Goal: Information Seeking & Learning: Learn about a topic

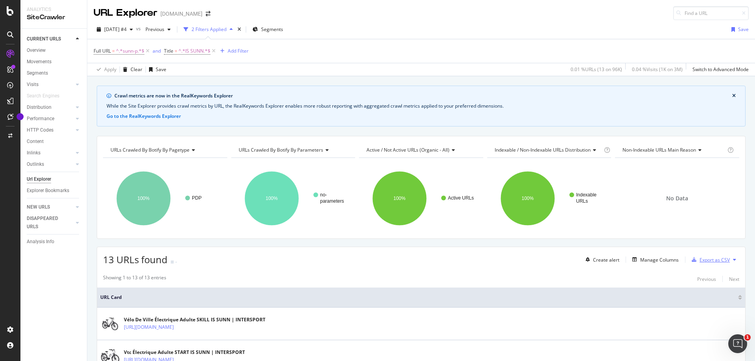
click at [711, 263] on div "Export as CSV" at bounding box center [715, 260] width 30 height 7
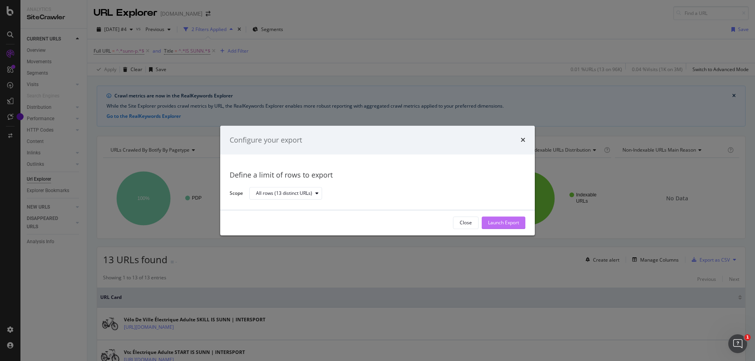
click at [502, 226] on div "Launch Export" at bounding box center [503, 223] width 31 height 7
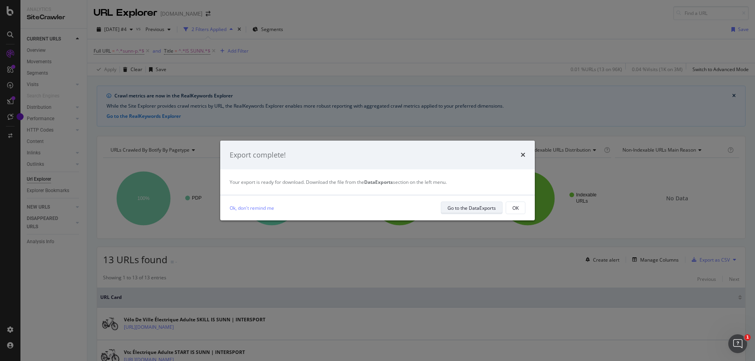
click at [488, 211] on div "Go to the DataExports" at bounding box center [471, 208] width 48 height 7
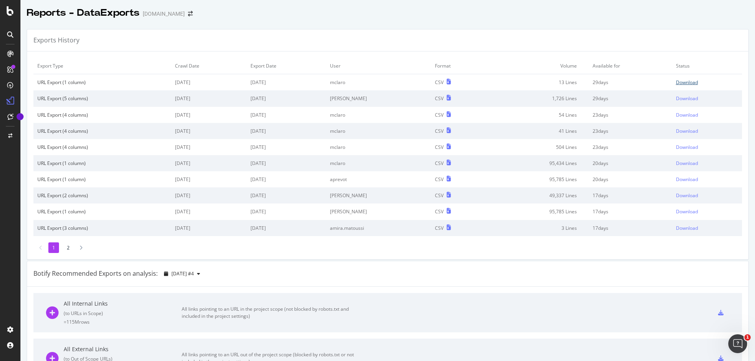
click at [686, 82] on div "Download" at bounding box center [687, 82] width 22 height 7
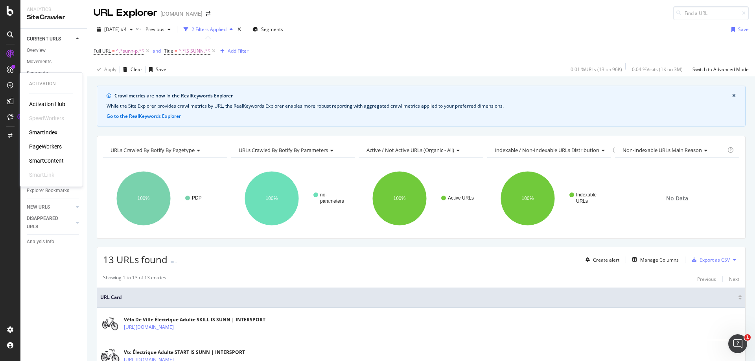
click at [58, 147] on div "PageWorkers" at bounding box center [45, 147] width 33 height 8
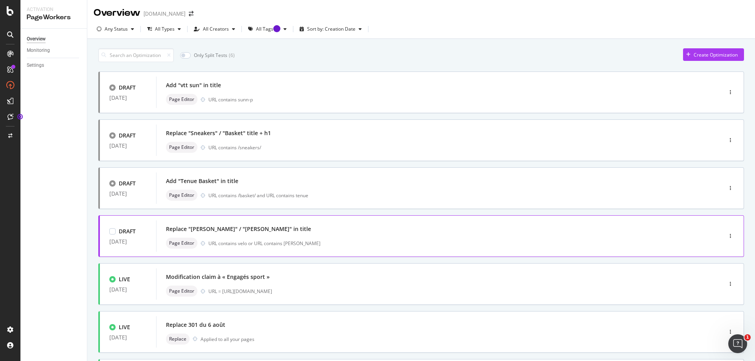
click at [249, 235] on div "Replace "Nakamura" / "Vélo Nakamura" in title Page Editor URL contains velo or …" at bounding box center [427, 236] width 523 height 25
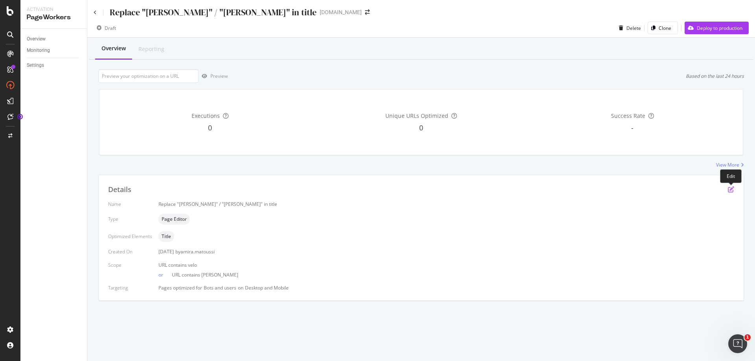
click at [734, 190] on icon "pen-to-square" at bounding box center [731, 189] width 6 height 6
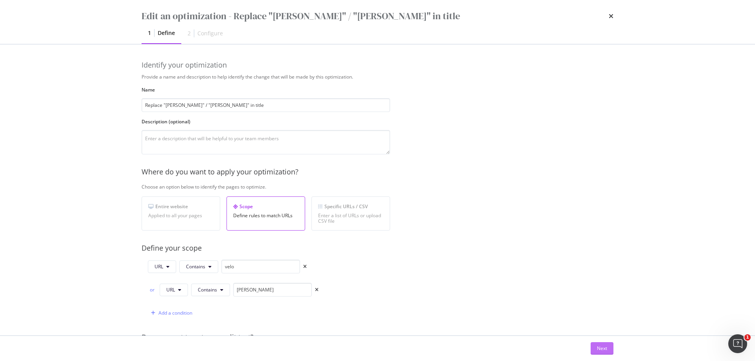
click at [607, 344] on button "Next" at bounding box center [602, 348] width 23 height 13
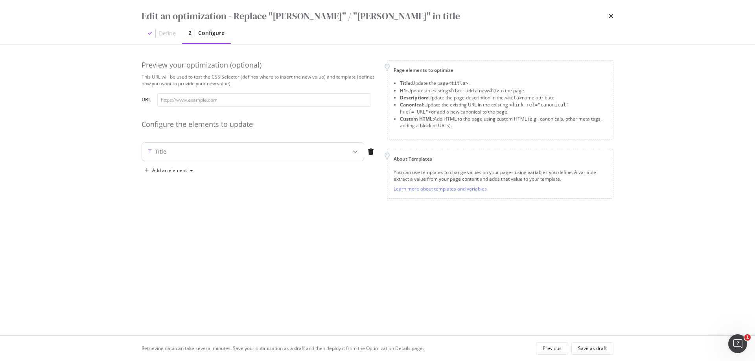
click at [219, 154] on div "Title" at bounding box center [237, 152] width 191 height 8
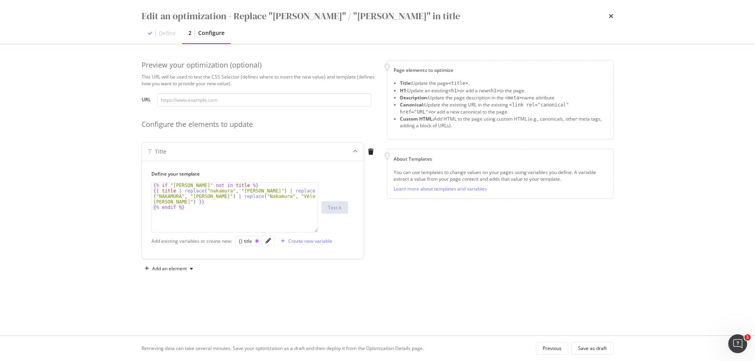
type textarea "{% if "vélo nakamura" not in title %}"
drag, startPoint x: 206, startPoint y: 185, endPoint x: 172, endPoint y: 186, distance: 33.9
click at [172, 186] on div "{% if "vélo nakamura" not in title %} {{ title | replace ( "nakamura" , "vélo n…" at bounding box center [235, 213] width 166 height 61
click at [560, 351] on div "Previous" at bounding box center [552, 348] width 19 height 7
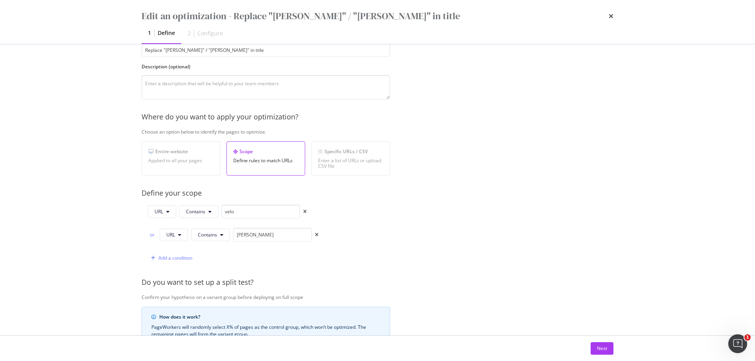
scroll to position [118, 0]
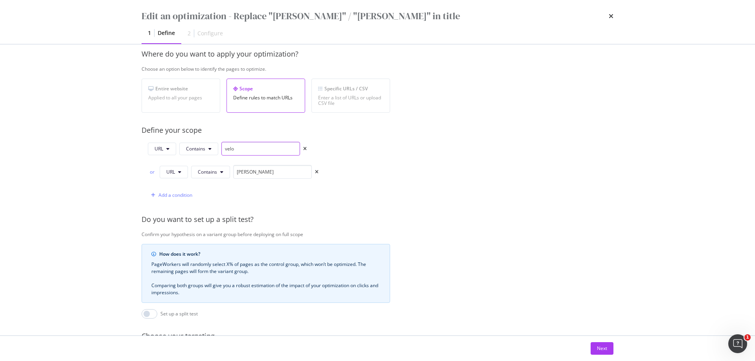
drag, startPoint x: 254, startPoint y: 151, endPoint x: 224, endPoint y: 149, distance: 30.3
click at [224, 149] on input "velo" at bounding box center [260, 149] width 79 height 14
click at [615, 15] on div "Edit an optimization - Replace "Nakamura" / "Vélo Nakamura" in title 1 Define 2…" at bounding box center [377, 22] width 503 height 44
click at [610, 16] on icon "times" at bounding box center [611, 16] width 5 height 6
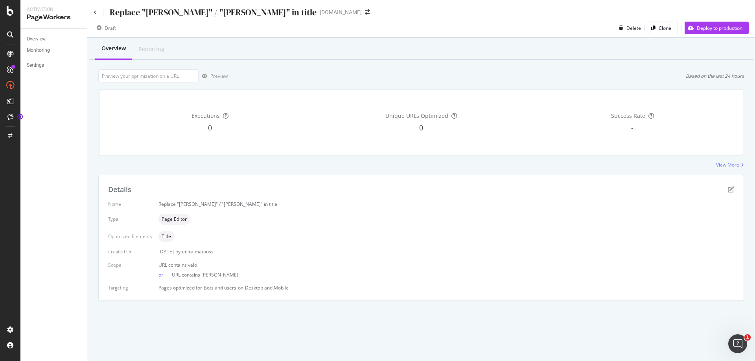
click at [265, 222] on div "Page Editor" at bounding box center [446, 219] width 576 height 11
click at [729, 191] on icon "pen-to-square" at bounding box center [731, 189] width 6 height 6
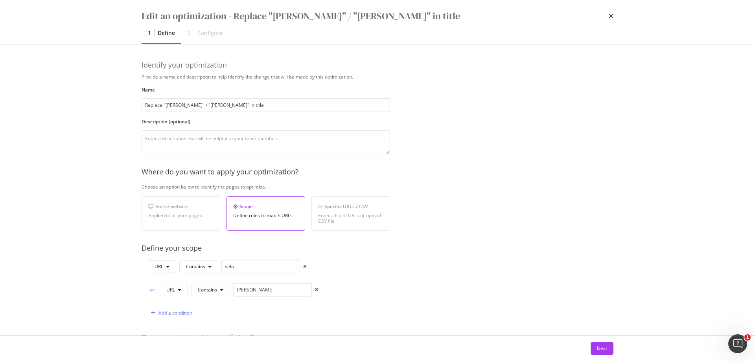
scroll to position [79, 0]
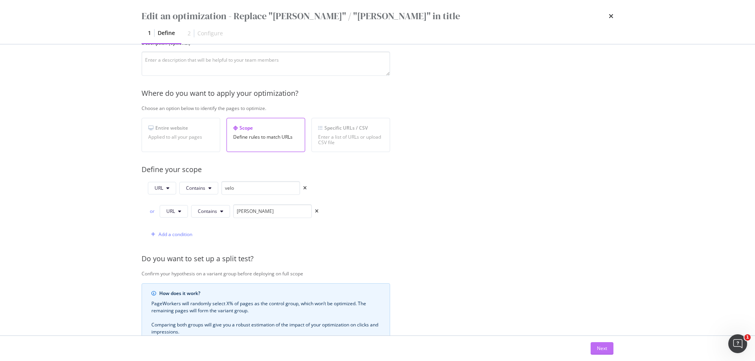
click at [599, 344] on div "Next" at bounding box center [602, 349] width 10 height 12
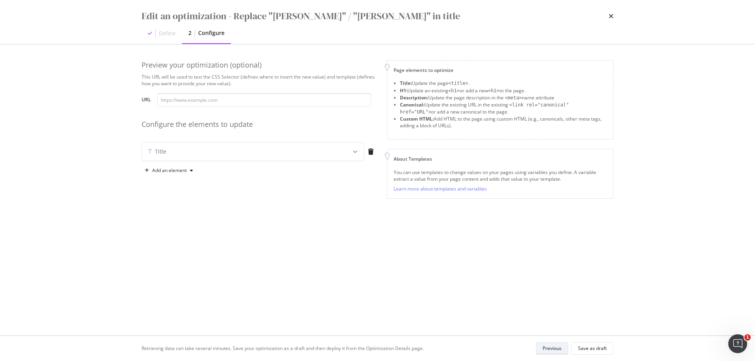
scroll to position [0, 0]
click at [264, 151] on div "Title" at bounding box center [237, 152] width 191 height 8
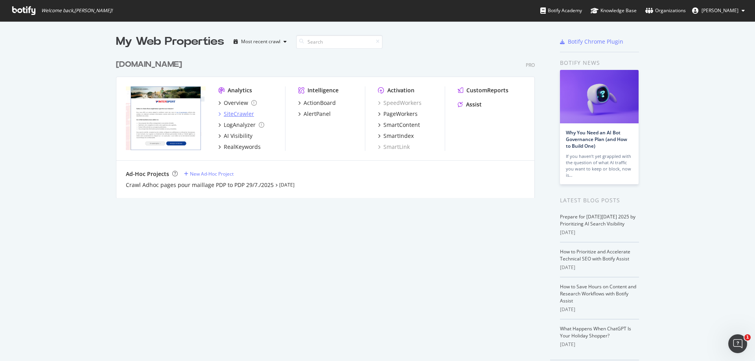
click at [242, 114] on div "SiteCrawler" at bounding box center [239, 114] width 30 height 8
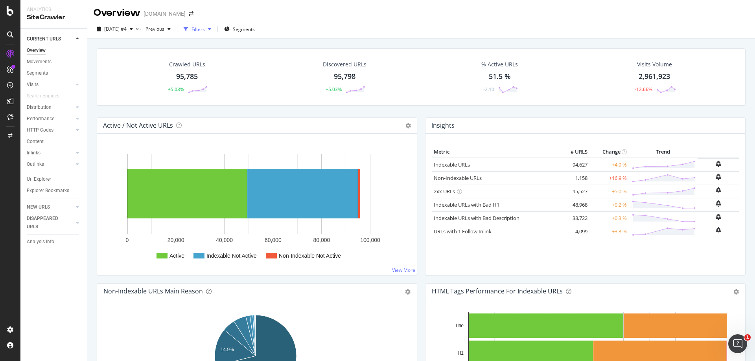
click at [205, 31] on div "Filters" at bounding box center [197, 29] width 13 height 7
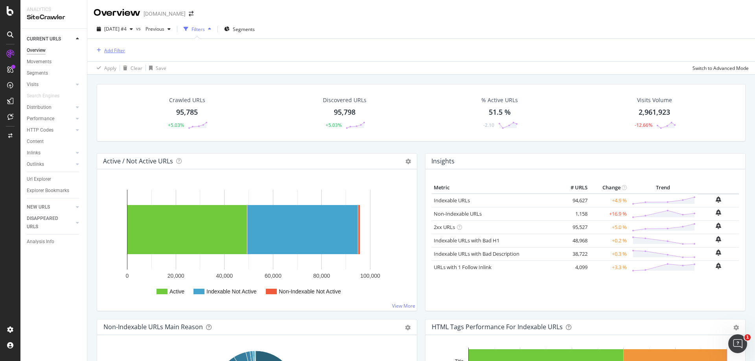
click at [118, 51] on div "Add Filter" at bounding box center [114, 50] width 21 height 7
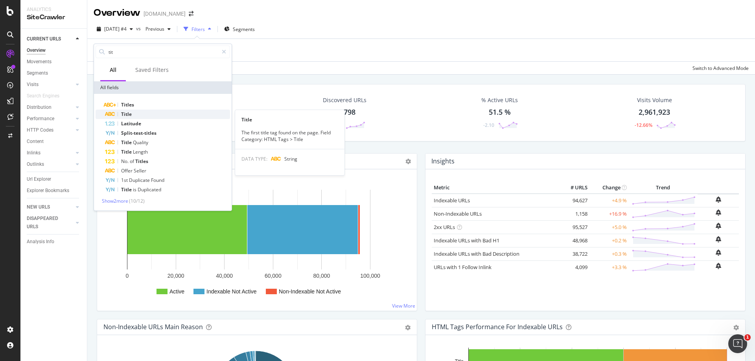
type input "tit"
click at [142, 111] on div "Title" at bounding box center [167, 114] width 125 height 9
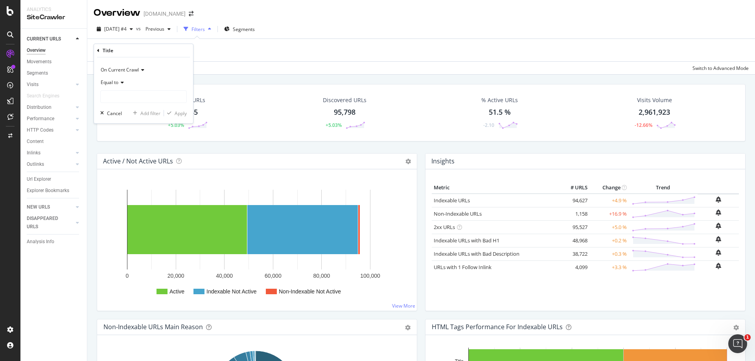
click at [123, 82] on icon at bounding box center [121, 82] width 6 height 5
click at [142, 169] on div "Doesn't contain" at bounding box center [144, 170] width 84 height 10
click at [161, 99] on input "text" at bounding box center [144, 96] width 86 height 13
paste input "[PERSON_NAME]"
type input "[PERSON_NAME]"
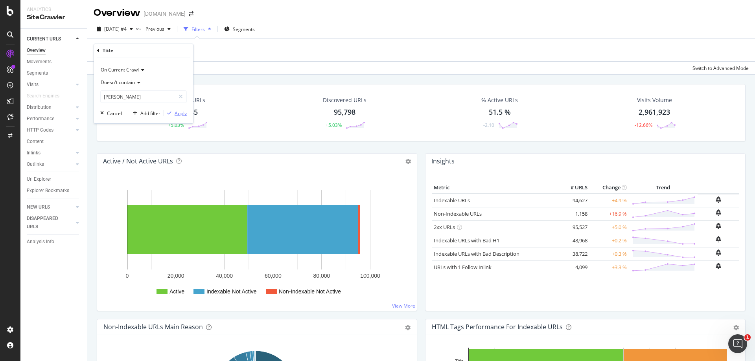
click at [175, 111] on div "Apply" at bounding box center [181, 113] width 12 height 7
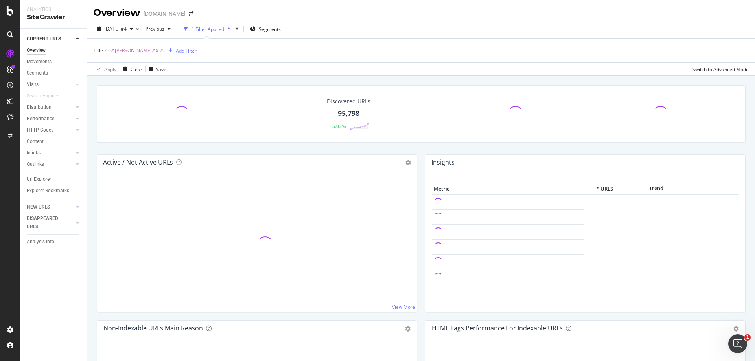
click at [176, 54] on div "Add Filter" at bounding box center [186, 51] width 21 height 7
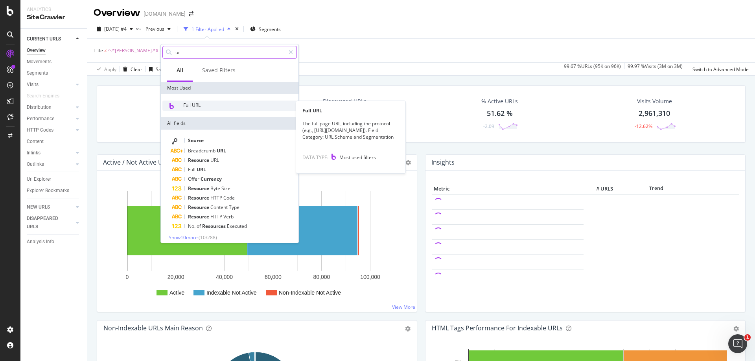
type input "ur"
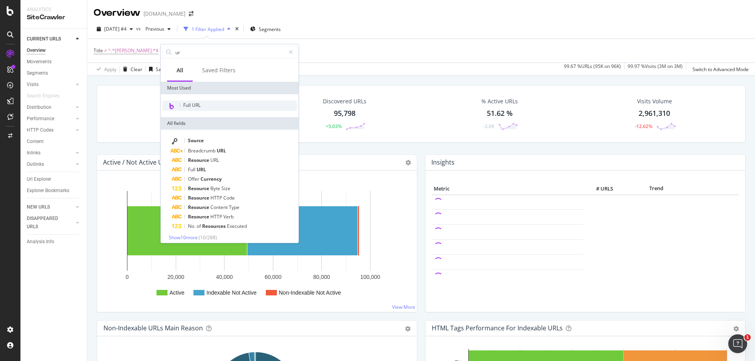
click at [220, 106] on div "Full URL" at bounding box center [229, 106] width 134 height 10
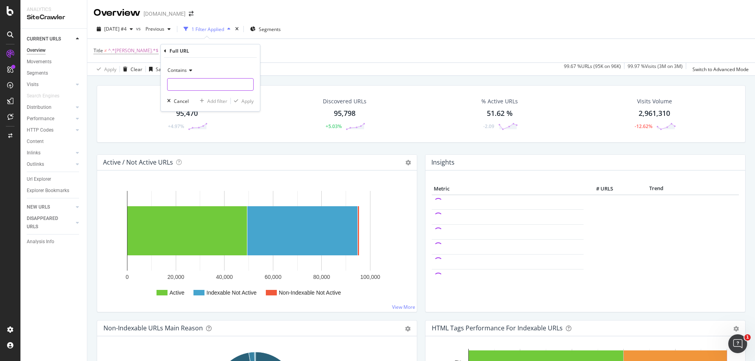
click at [192, 87] on input "text" at bounding box center [211, 84] width 86 height 13
paste input "velo"
type input "velo"
click at [209, 101] on div "Add filter" at bounding box center [217, 101] width 20 height 7
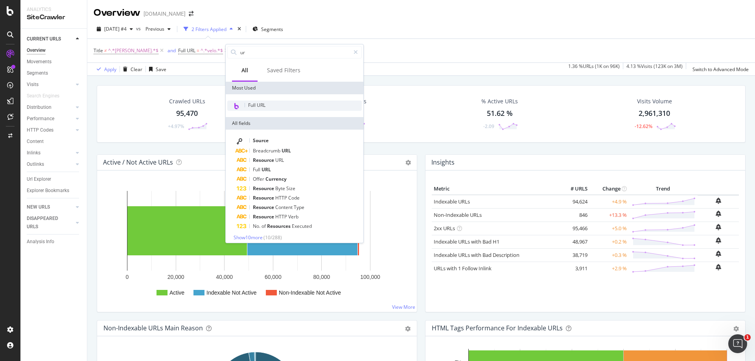
click at [260, 107] on span "Full URL" at bounding box center [256, 105] width 17 height 7
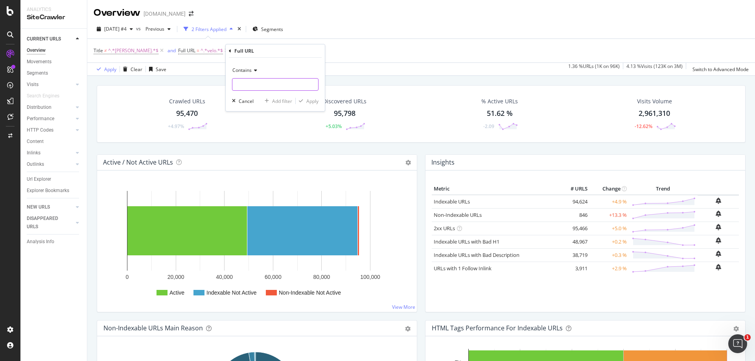
click at [253, 83] on input "text" at bounding box center [275, 84] width 86 height 13
paste input "velo"
type input "v"
type input "[PERSON_NAME]"
click at [316, 101] on div "Apply" at bounding box center [312, 101] width 12 height 7
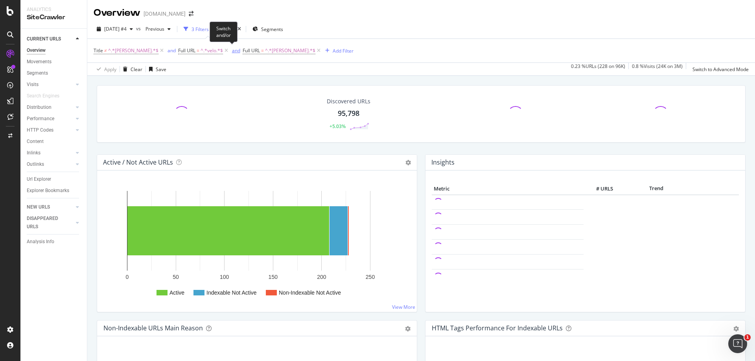
click at [232, 52] on div "and" at bounding box center [236, 50] width 8 height 7
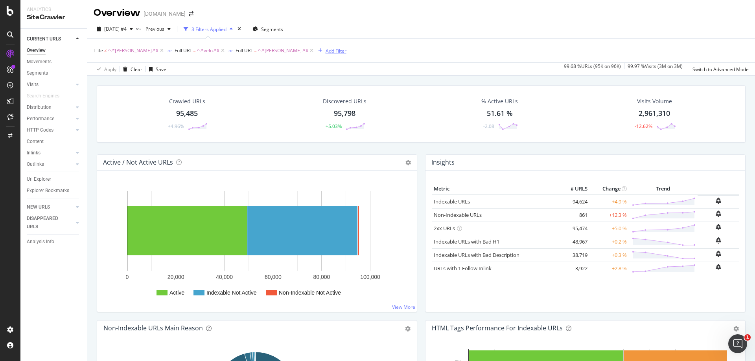
click at [326, 52] on div "Add Filter" at bounding box center [336, 51] width 21 height 7
click at [376, 34] on div "[DATE] #4 vs Previous 3 Filters Applied Segments" at bounding box center [421, 31] width 668 height 16
click at [168, 50] on div "or" at bounding box center [170, 50] width 5 height 7
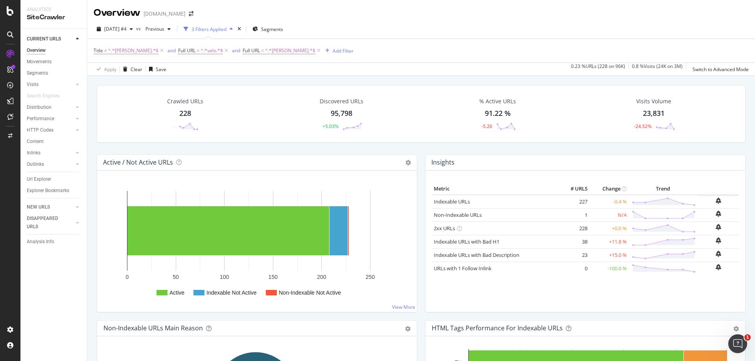
click at [184, 110] on div "228" at bounding box center [185, 114] width 12 height 10
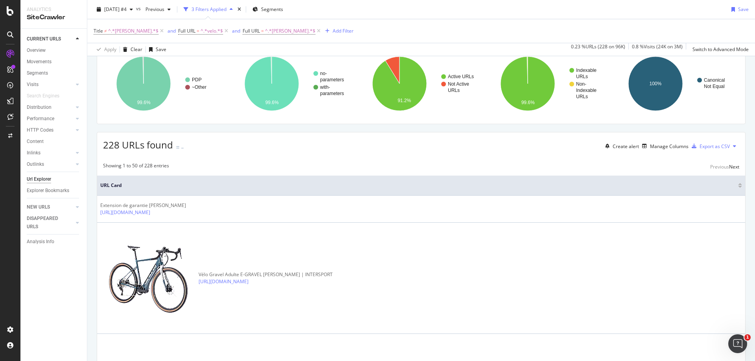
scroll to position [157, 0]
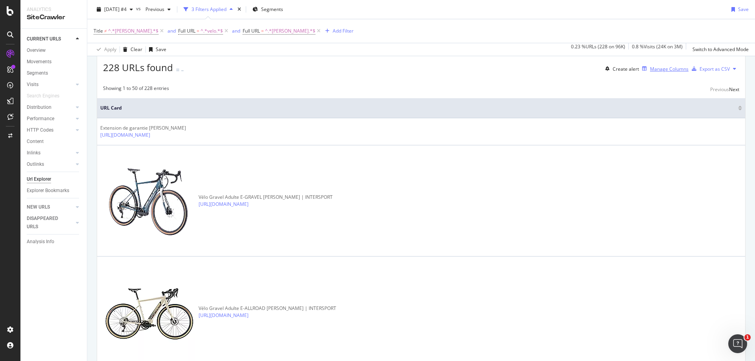
click at [651, 72] on div "Manage Columns" at bounding box center [669, 69] width 39 height 7
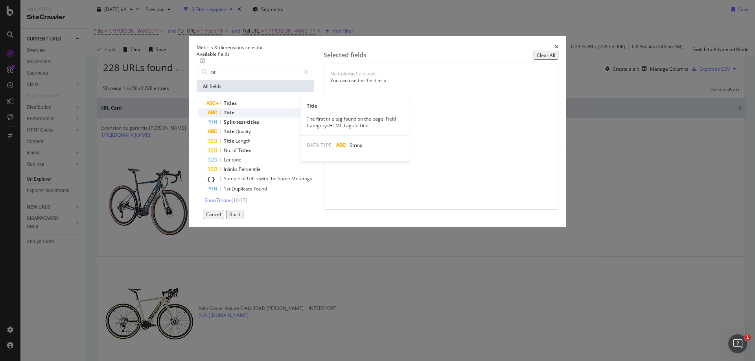
type input "titl"
click at [257, 118] on div "Title" at bounding box center [260, 112] width 105 height 9
click at [243, 219] on button "Build" at bounding box center [234, 214] width 17 height 9
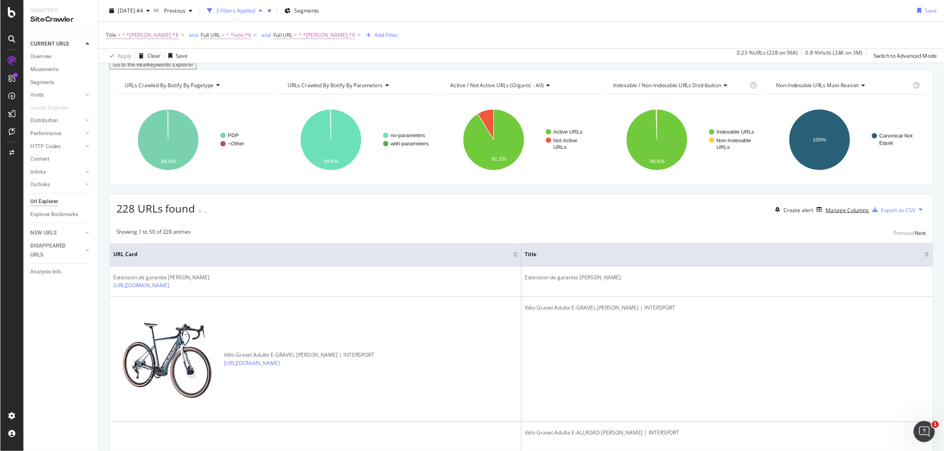
scroll to position [39, 0]
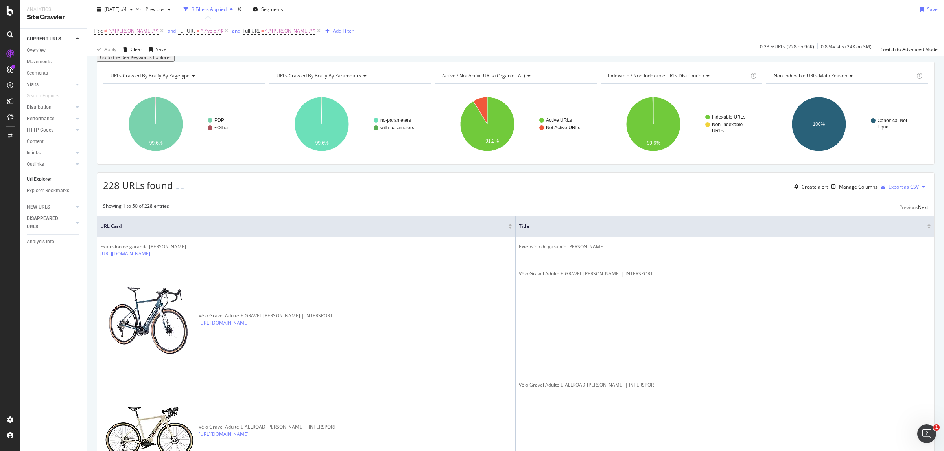
drag, startPoint x: 742, startPoint y: 0, endPoint x: 522, endPoint y: 223, distance: 312.5
click at [522, 195] on div "228 URLs found - Create alert Manage Columns Export as CSV" at bounding box center [515, 184] width 837 height 22
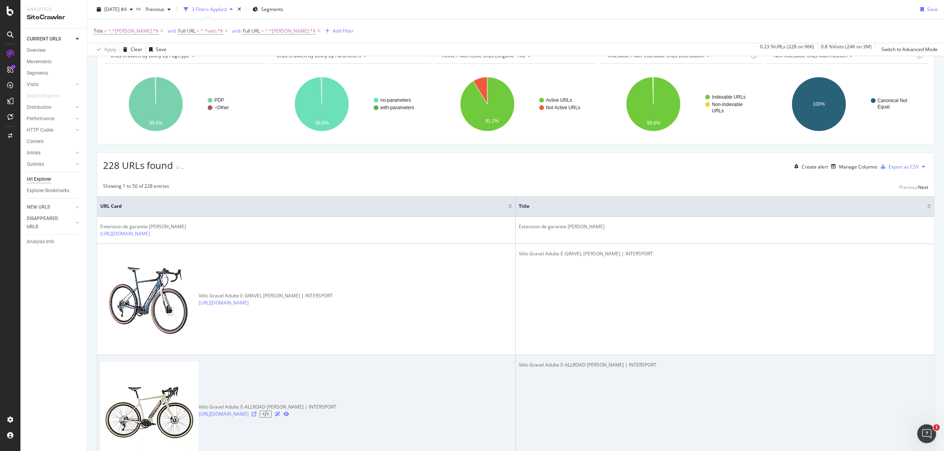
scroll to position [0, 0]
